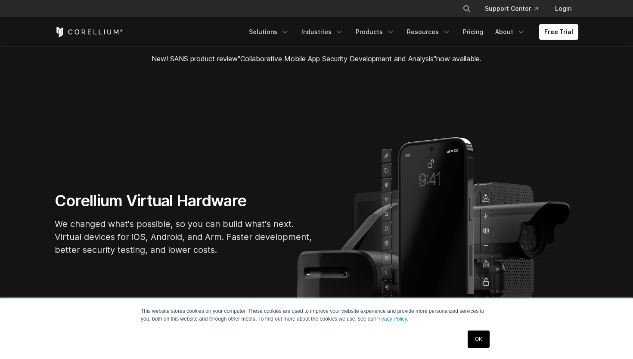
click at [477, 343] on link "OK" at bounding box center [479, 338] width 22 height 17
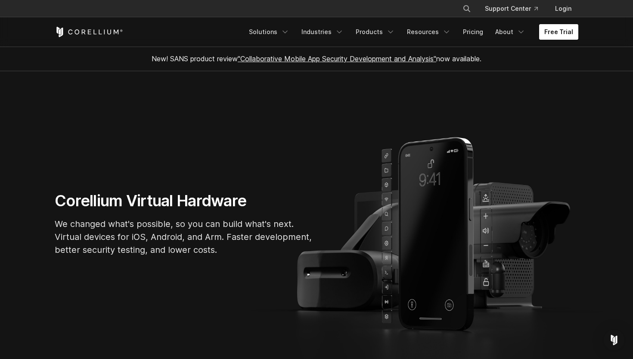
click at [557, 31] on link "Free Trial" at bounding box center [559, 32] width 39 height 16
